Goal: Information Seeking & Learning: Learn about a topic

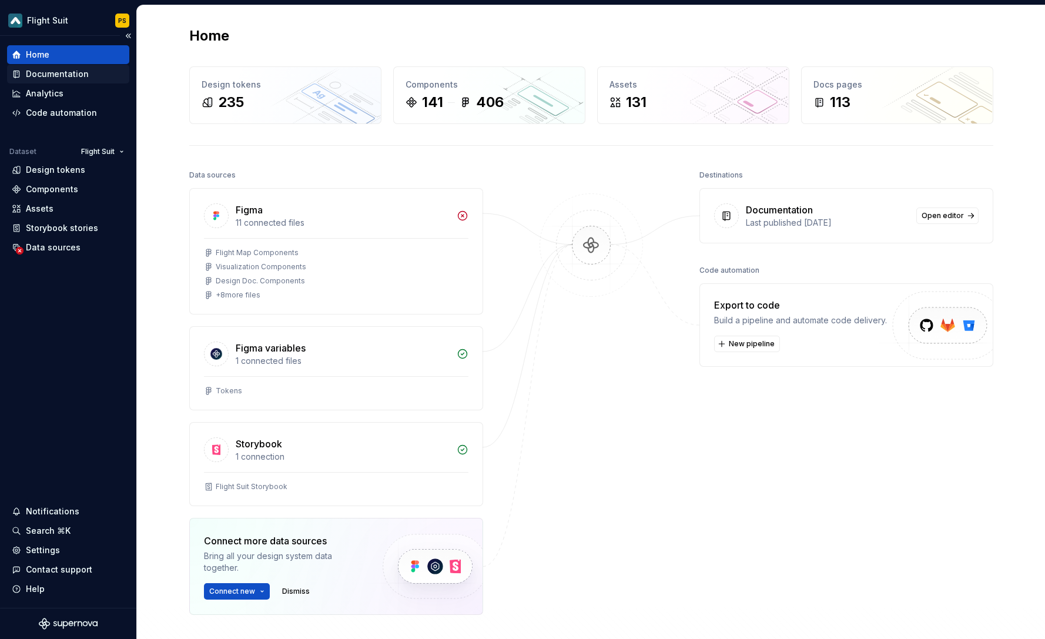
click at [58, 71] on div "Documentation" at bounding box center [57, 74] width 63 height 12
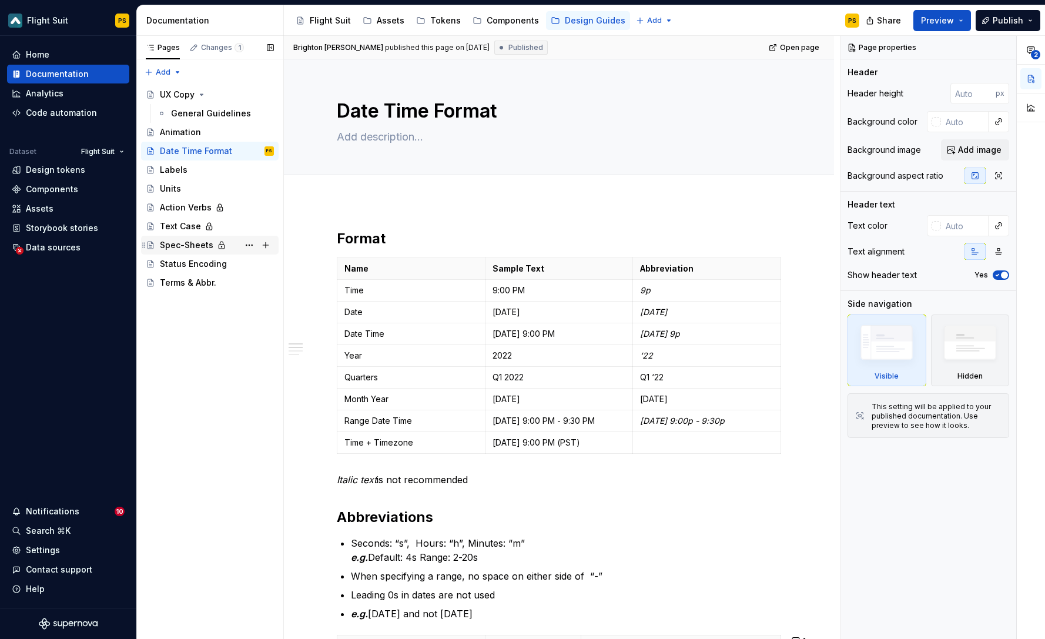
click at [195, 247] on div "Spec-Sheets" at bounding box center [186, 245] width 53 height 12
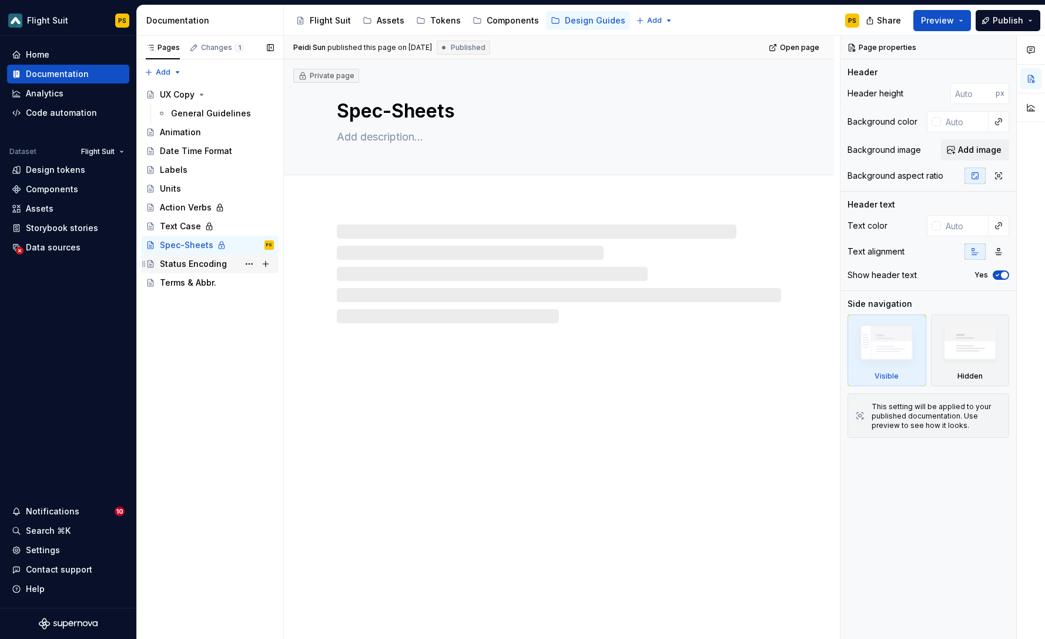
click at [195, 265] on div "Status Encoding" at bounding box center [193, 264] width 67 height 12
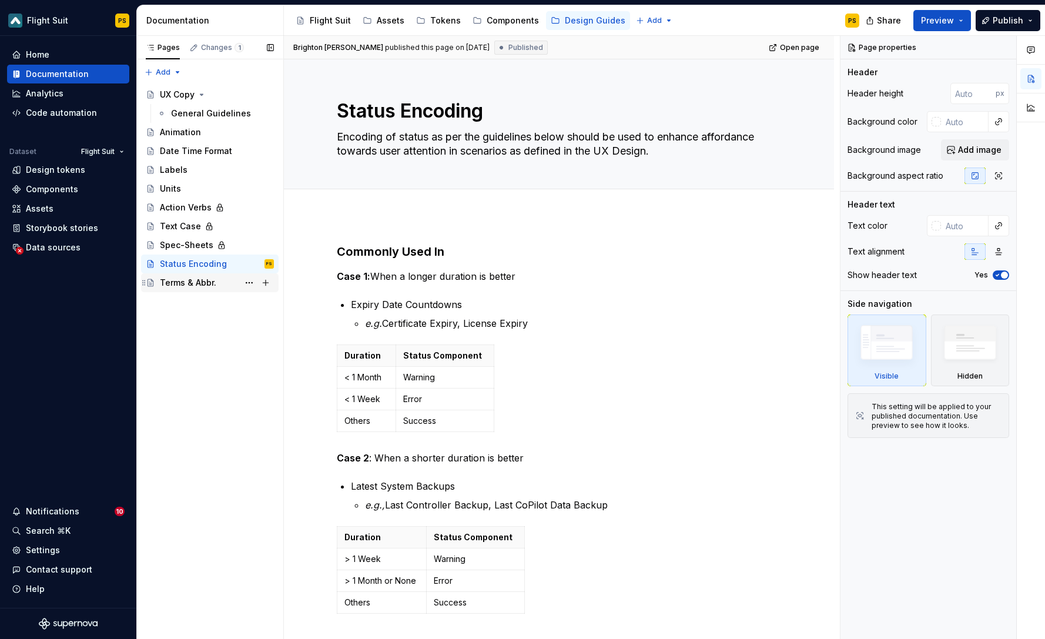
click at [192, 291] on div "Terms & Abbr." at bounding box center [209, 282] width 137 height 19
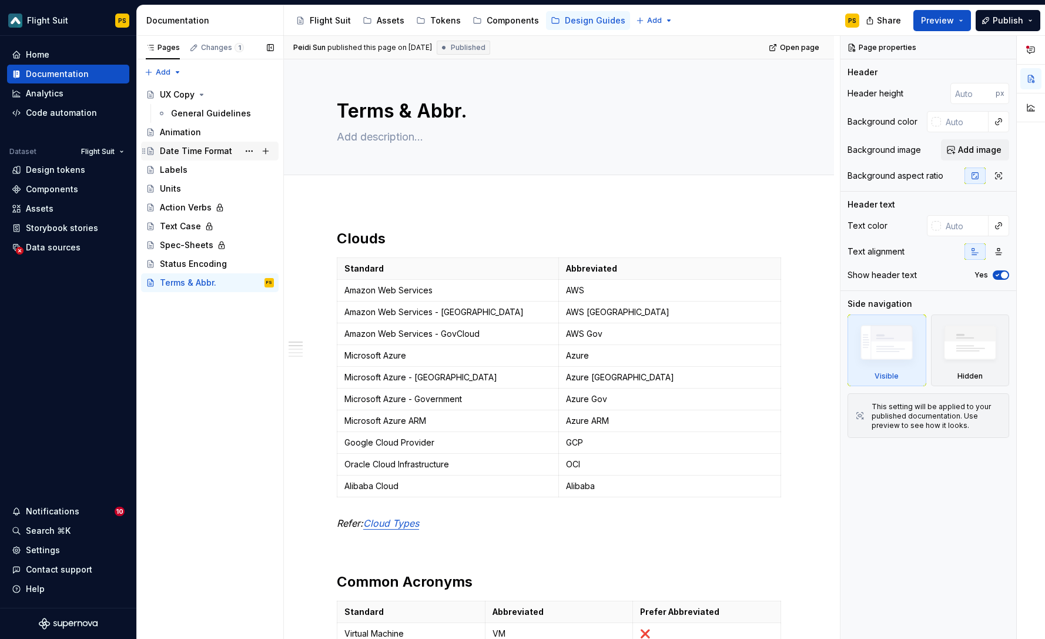
click at [194, 156] on div "Date Time Format" at bounding box center [196, 151] width 72 height 12
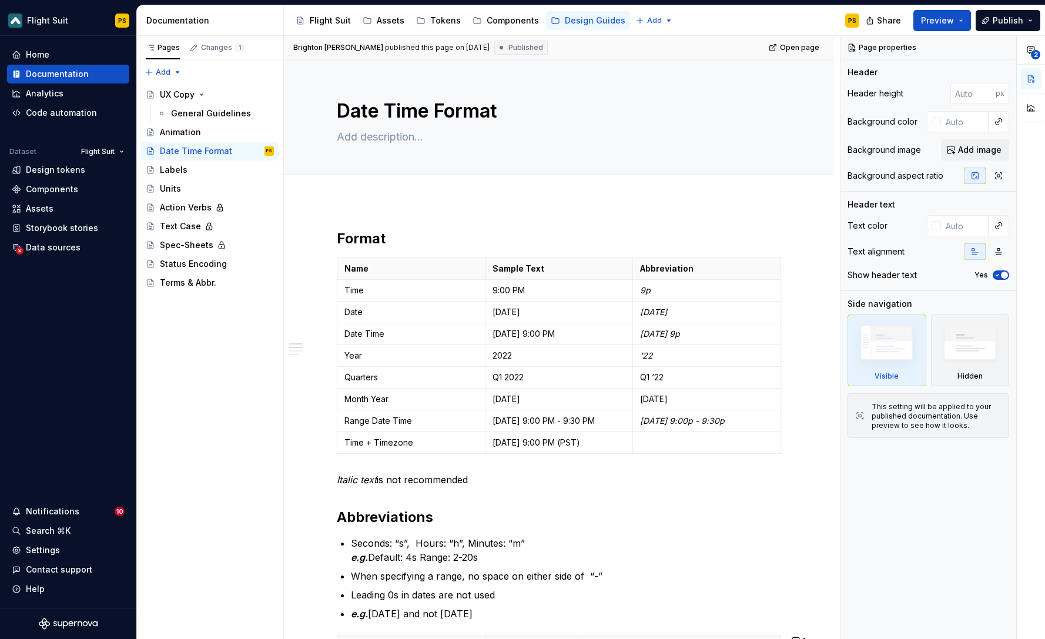
type textarea "*"
